Goal: Information Seeking & Learning: Learn about a topic

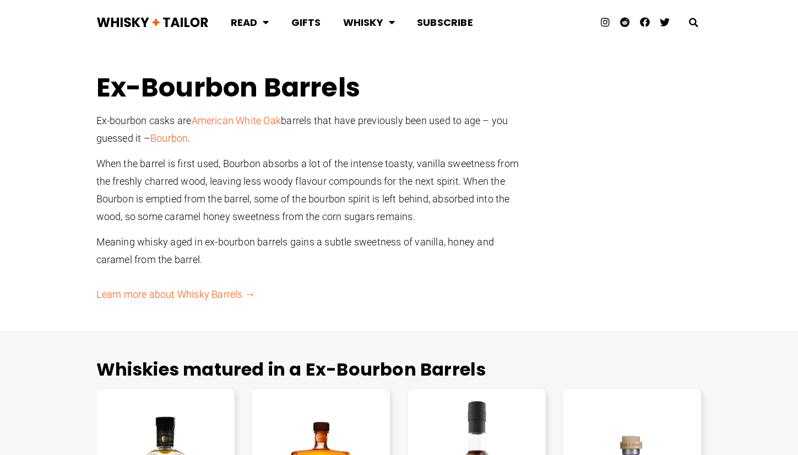
click at [182, 290] on link "Learn more about Whisky Barrels →" at bounding box center [175, 294] width 159 height 12
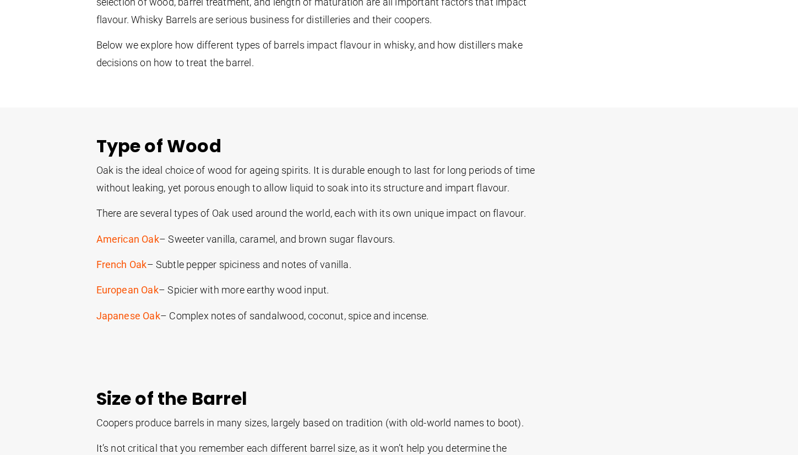
scroll to position [180, 0]
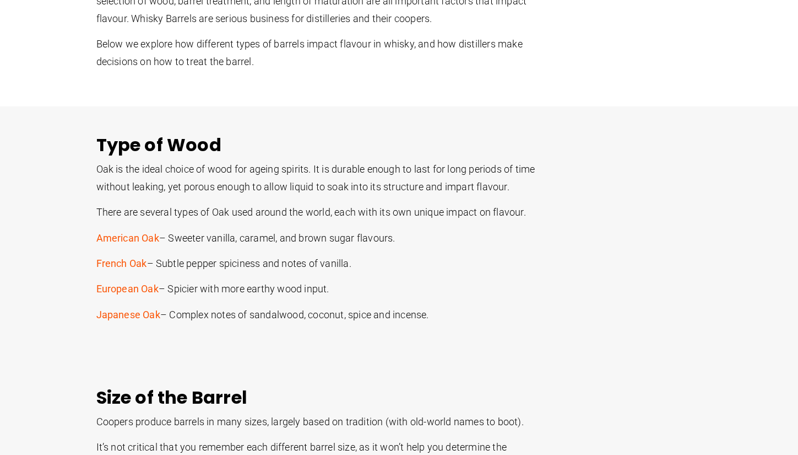
click at [138, 235] on link "American Oak" at bounding box center [127, 238] width 63 height 12
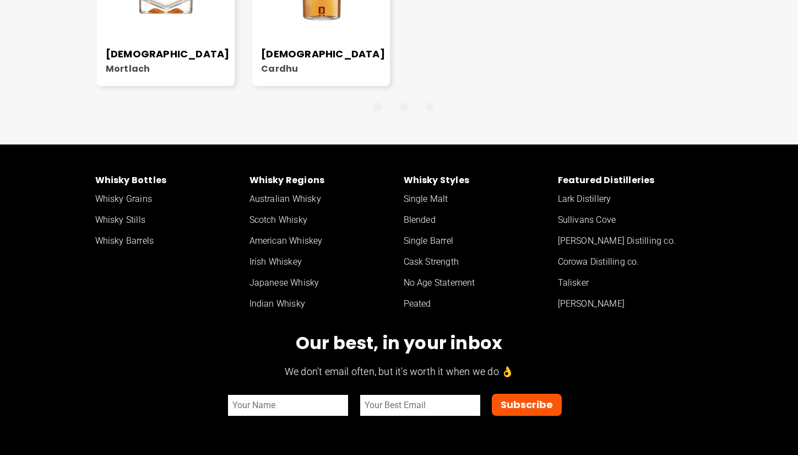
scroll to position [1088, 0]
